Goal: Task Accomplishment & Management: Manage account settings

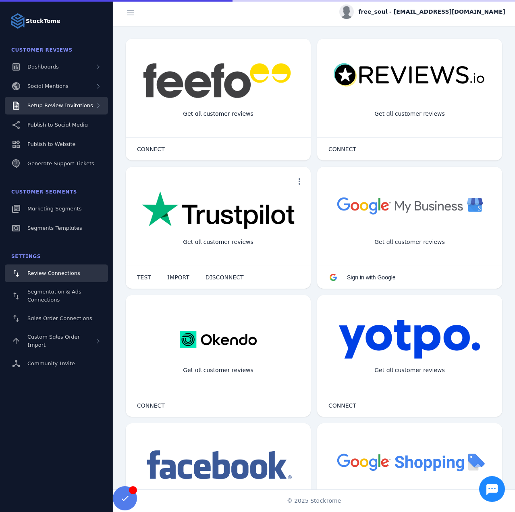
click at [86, 106] on div "Setup Review Invitations" at bounding box center [56, 106] width 103 height 18
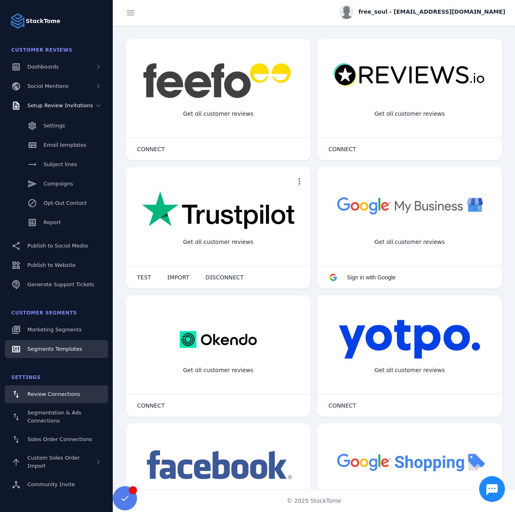
click at [56, 341] on link "Segments Templates" at bounding box center [56, 349] width 103 height 18
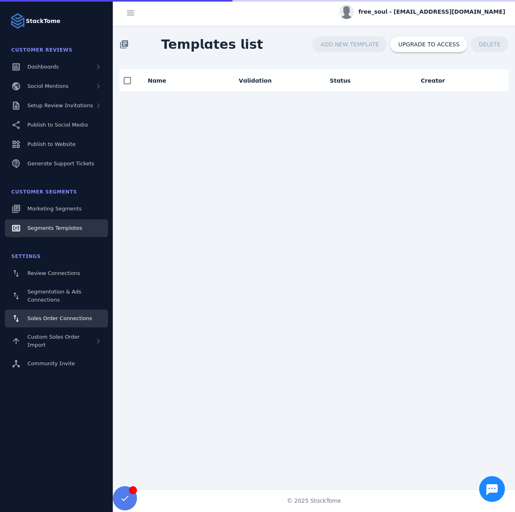
click at [55, 329] on fuse-vertical-navigation-group-item "Settings Review Connections Segmentation & Ads Connections Sales Order Connecti…" at bounding box center [56, 311] width 113 height 126
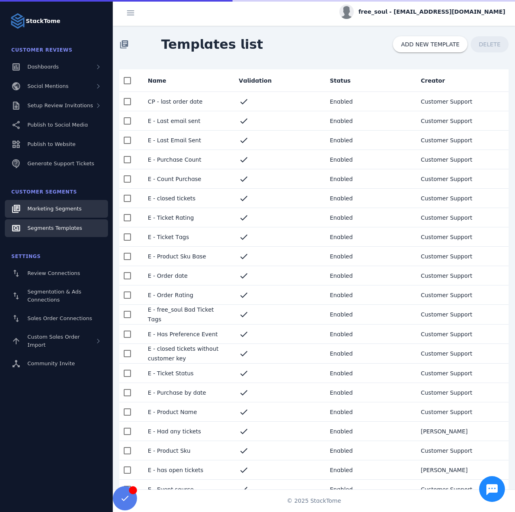
click at [54, 212] on span "Marketing Segments" at bounding box center [54, 209] width 54 height 6
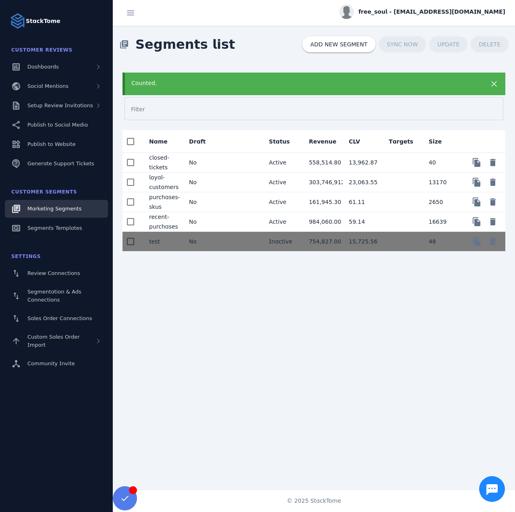
click at [212, 204] on mat-cell "No" at bounding box center [203, 202] width 40 height 20
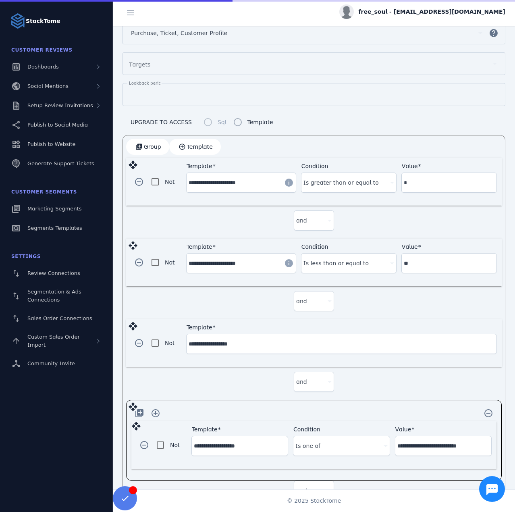
scroll to position [202, 0]
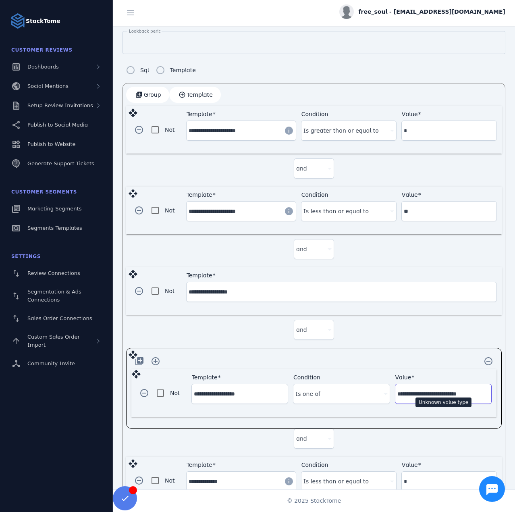
drag, startPoint x: 431, startPoint y: 389, endPoint x: 489, endPoint y: 389, distance: 58.1
click at [489, 389] on div "**********" at bounding box center [313, 393] width 365 height 48
click at [434, 14] on span "free_soul - [EMAIL_ADDRESS][DOMAIN_NAME]" at bounding box center [432, 12] width 147 height 8
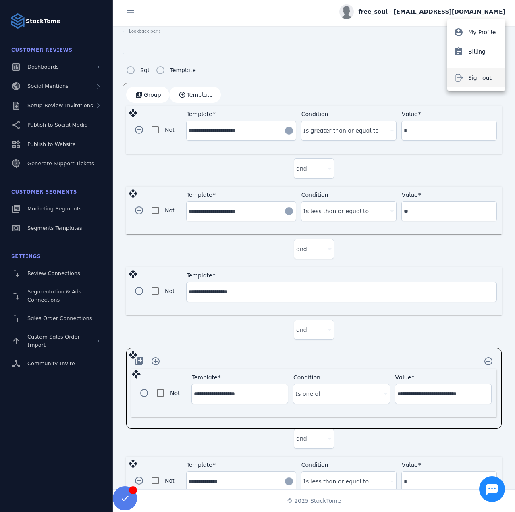
click at [469, 75] on span "Sign out" at bounding box center [480, 78] width 23 height 10
